Goal: Find specific page/section: Find specific page/section

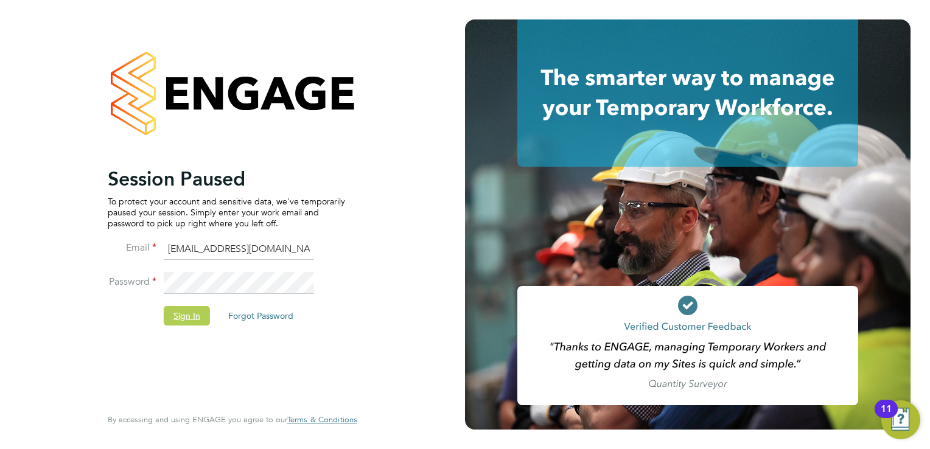
click at [189, 315] on button "Sign In" at bounding box center [187, 315] width 46 height 19
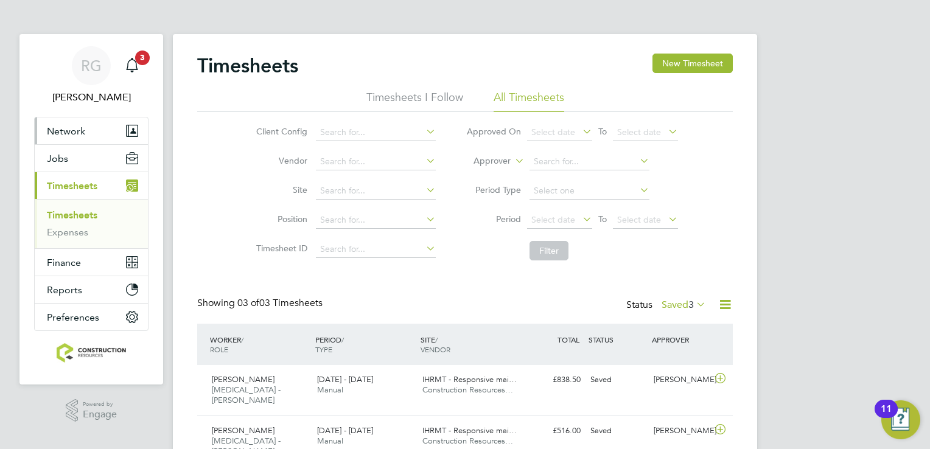
click at [73, 135] on span "Network" at bounding box center [66, 131] width 38 height 12
click at [66, 164] on button "Jobs" at bounding box center [91, 158] width 113 height 27
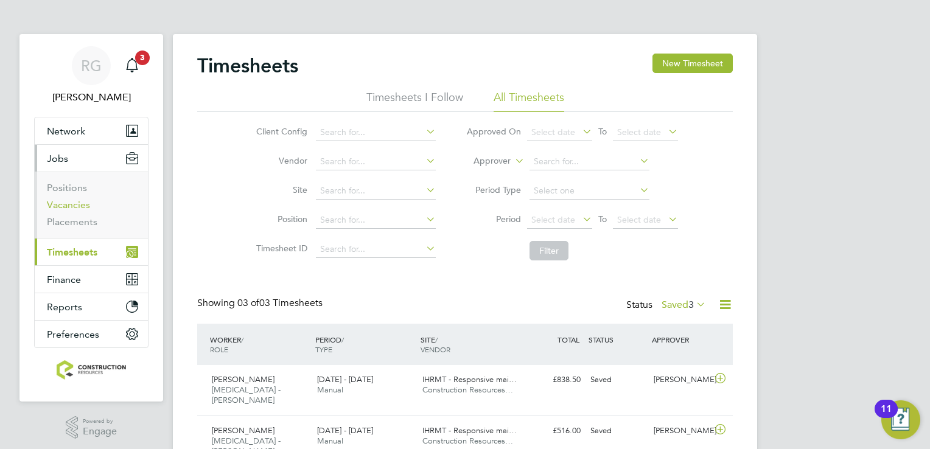
click at [80, 201] on link "Vacancies" at bounding box center [68, 205] width 43 height 12
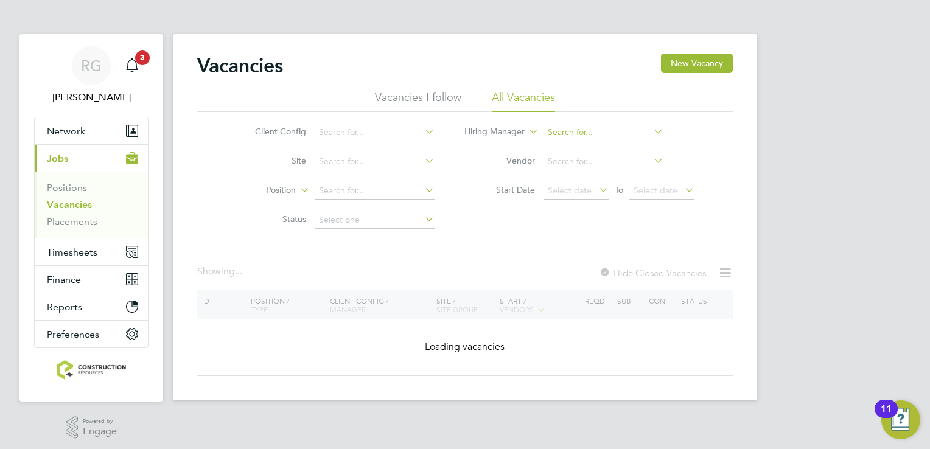
click at [582, 136] on input at bounding box center [603, 132] width 120 height 17
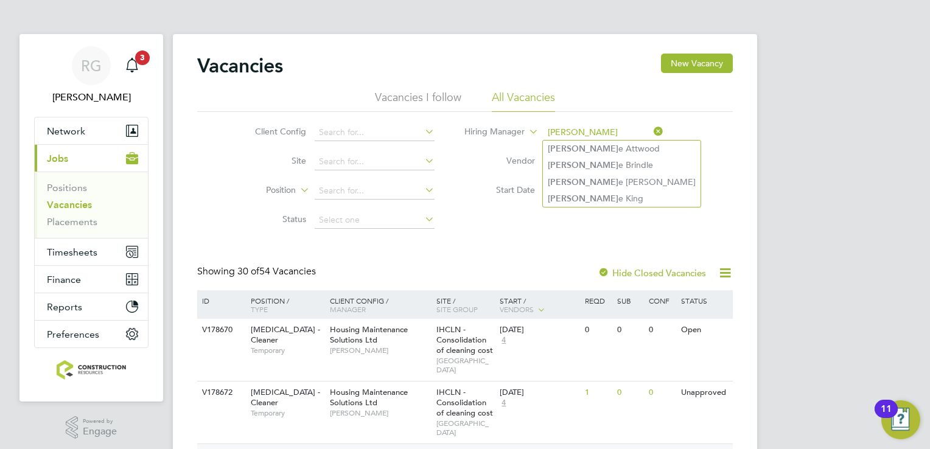
type input "DEBBI"
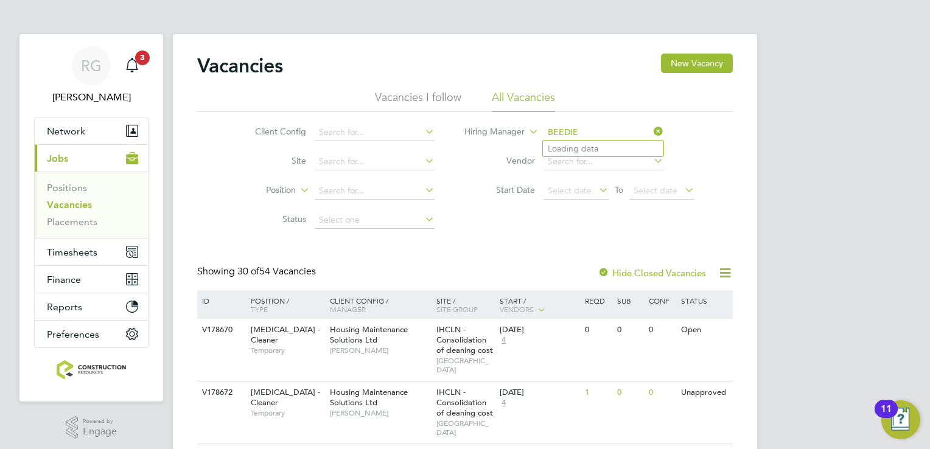
type input "Adam Booth"
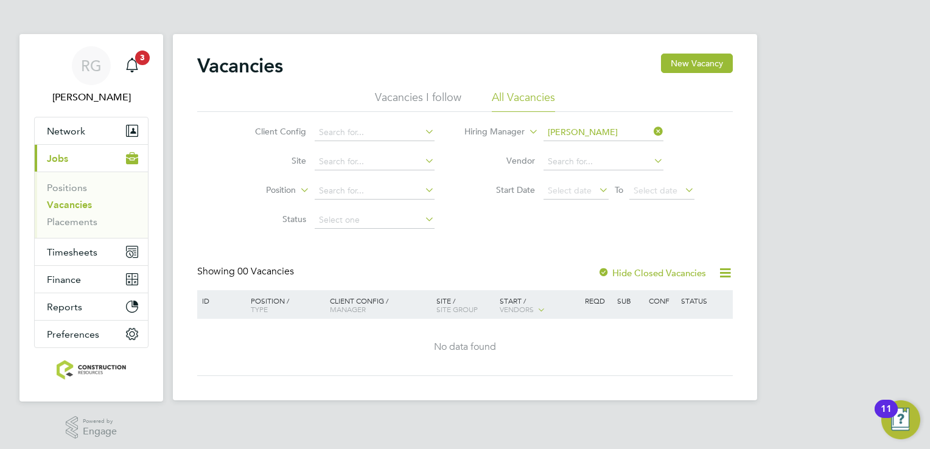
click at [651, 130] on icon at bounding box center [651, 131] width 0 height 17
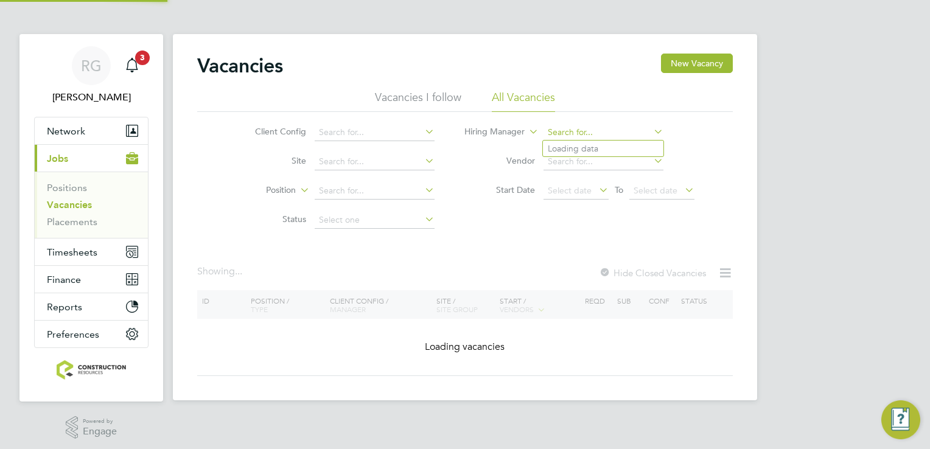
click at [633, 134] on input at bounding box center [603, 132] width 120 height 17
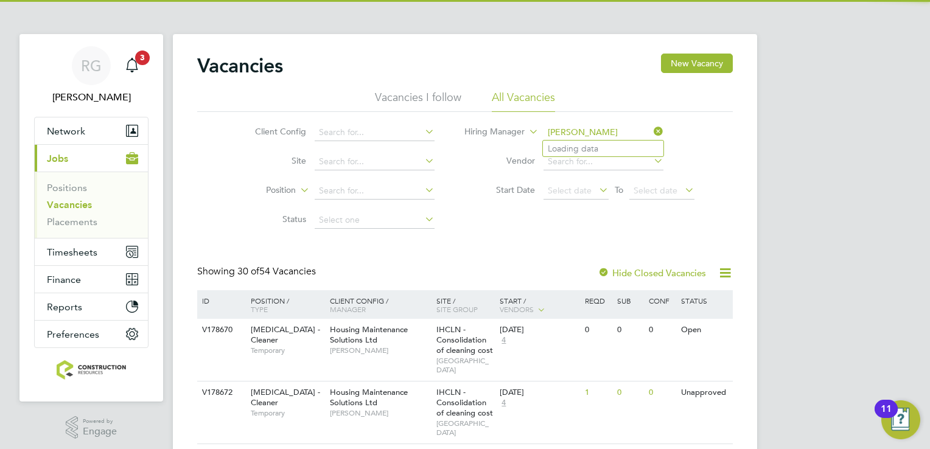
type input "Adam Booth"
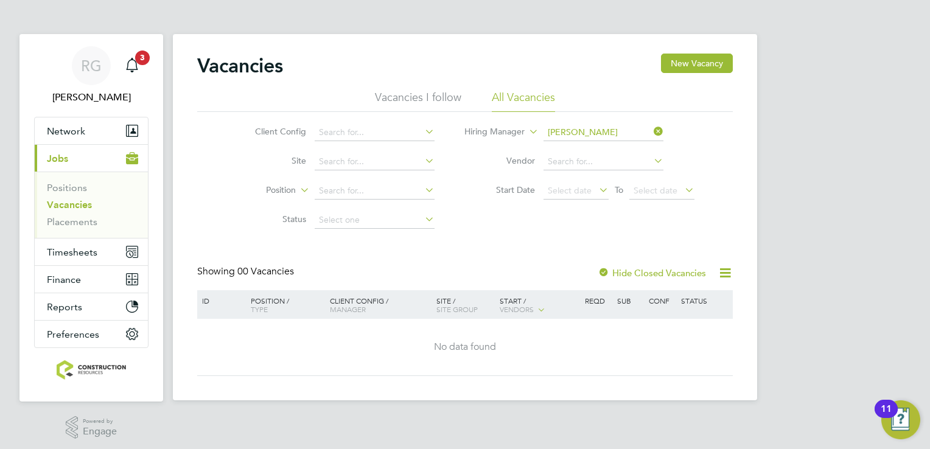
click at [651, 131] on icon at bounding box center [651, 131] width 0 height 17
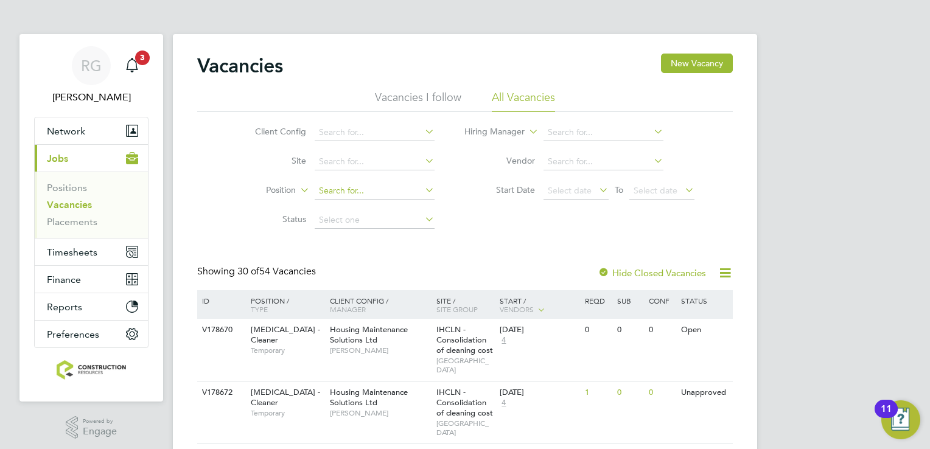
click at [416, 196] on input at bounding box center [375, 191] width 120 height 17
type input "JOINER"
click at [619, 138] on input at bounding box center [603, 132] width 120 height 17
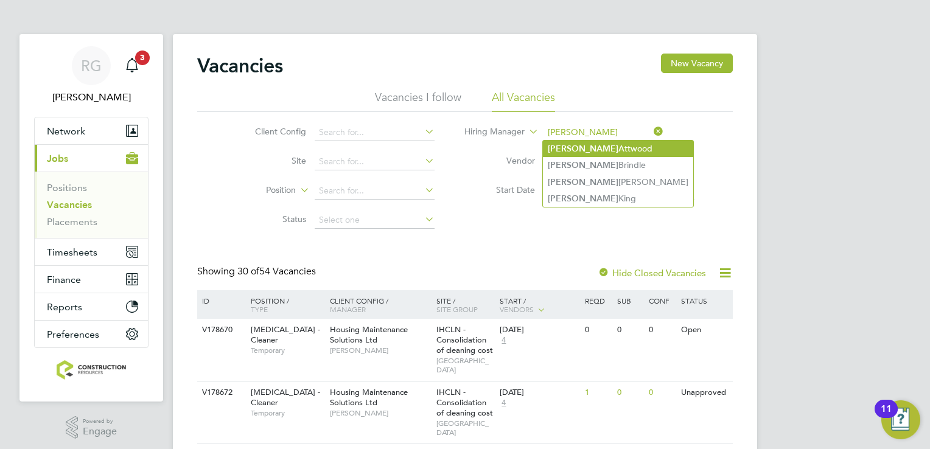
click at [612, 145] on li "Debbie Attwood" at bounding box center [618, 149] width 150 height 16
type input "Debbie Attwood"
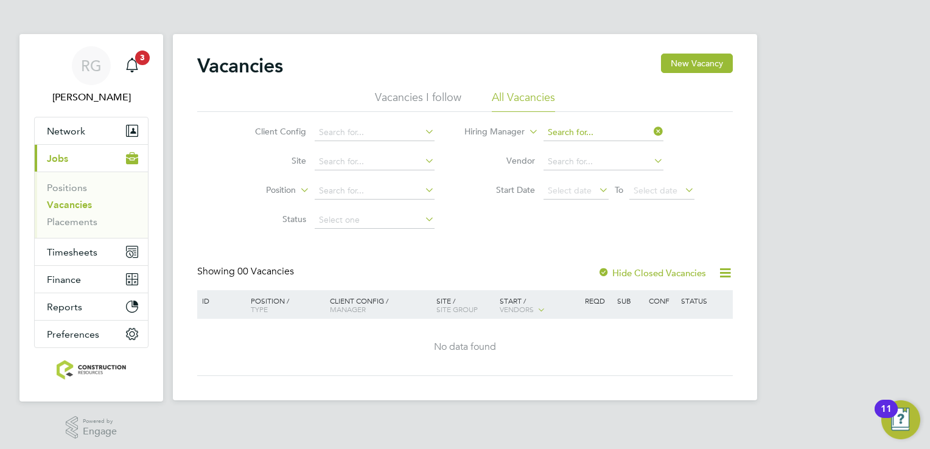
click at [619, 128] on input at bounding box center [603, 132] width 120 height 17
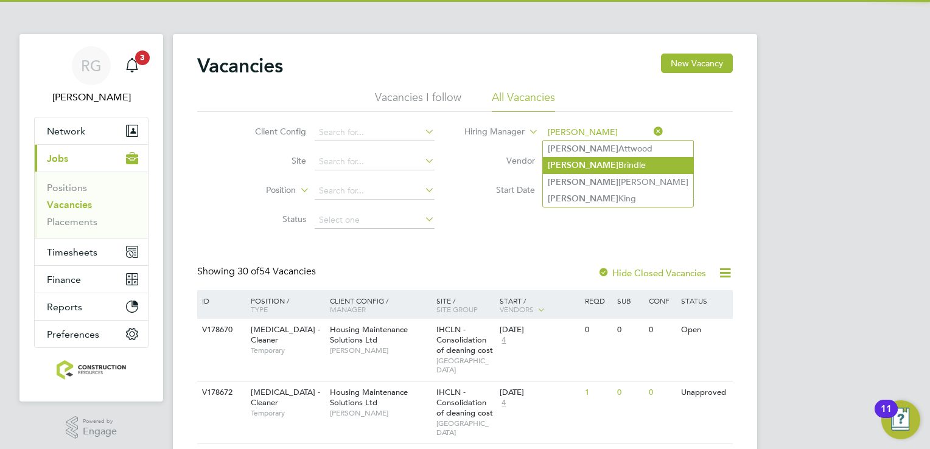
click at [621, 165] on li "Debbie Brindle" at bounding box center [618, 165] width 150 height 16
type input "Debbie Brindle"
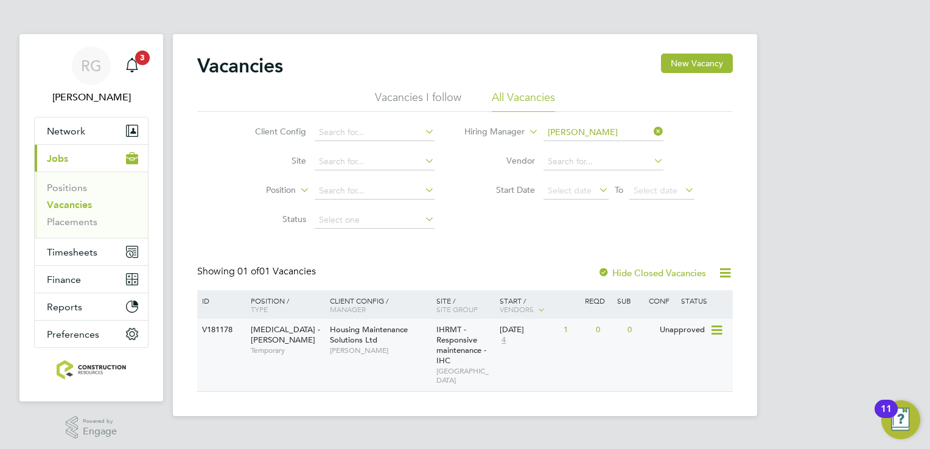
click at [490, 371] on span "STONEBRIDGE" at bounding box center [465, 375] width 58 height 19
click at [116, 260] on button "Timesheets" at bounding box center [91, 252] width 113 height 27
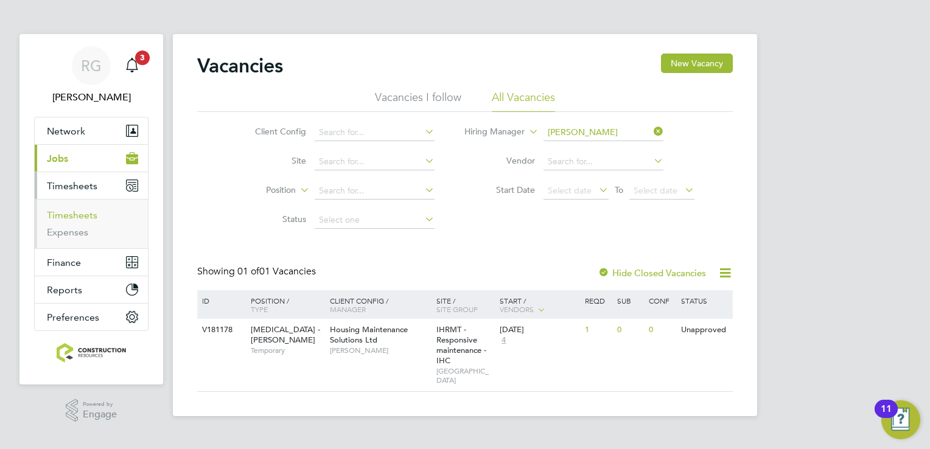
click at [94, 215] on link "Timesheets" at bounding box center [72, 215] width 51 height 12
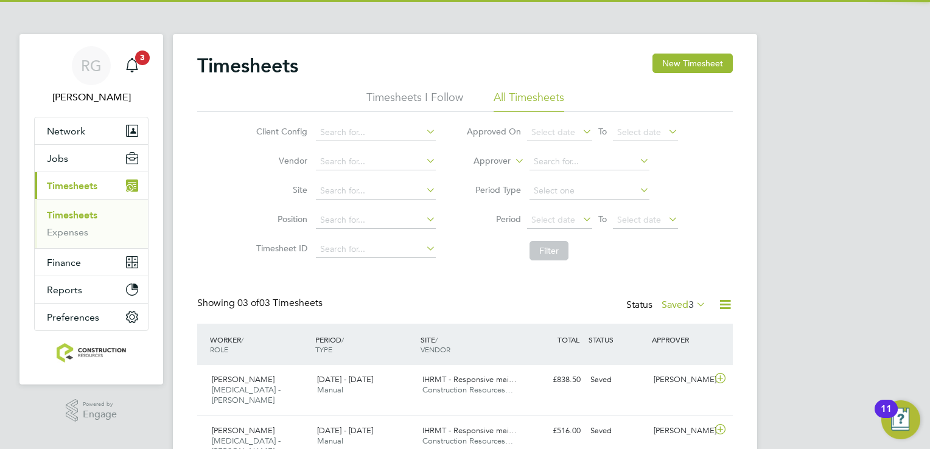
scroll to position [30, 106]
